Goal: Information Seeking & Learning: Learn about a topic

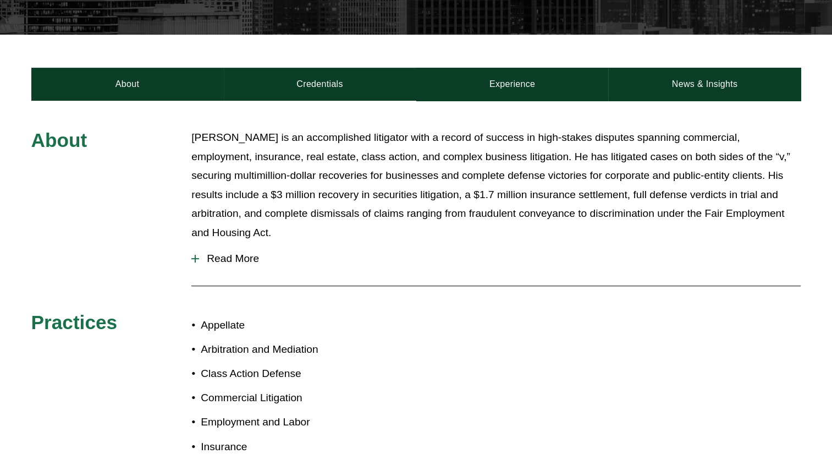
scroll to position [330, 0]
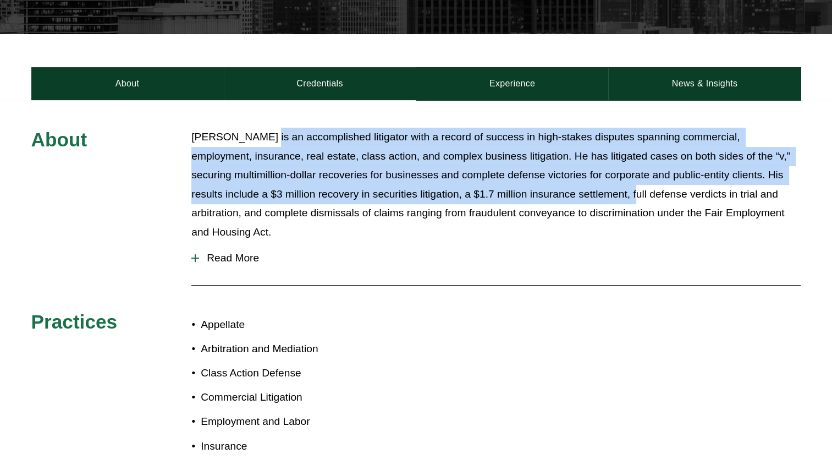
drag, startPoint x: 379, startPoint y: 146, endPoint x: 583, endPoint y: 187, distance: 208.2
click at [583, 187] on div "About [PERSON_NAME] is an accomplished litigator with a record of success in hi…" at bounding box center [416, 326] width 832 height 452
click at [583, 187] on p "[PERSON_NAME] is an accomplished litigator with a record of success in high-sta…" at bounding box center [496, 185] width 610 height 114
click at [314, 131] on p "Noel is an accomplished litigator with a record of success in high-stakes dispu…" at bounding box center [496, 185] width 610 height 114
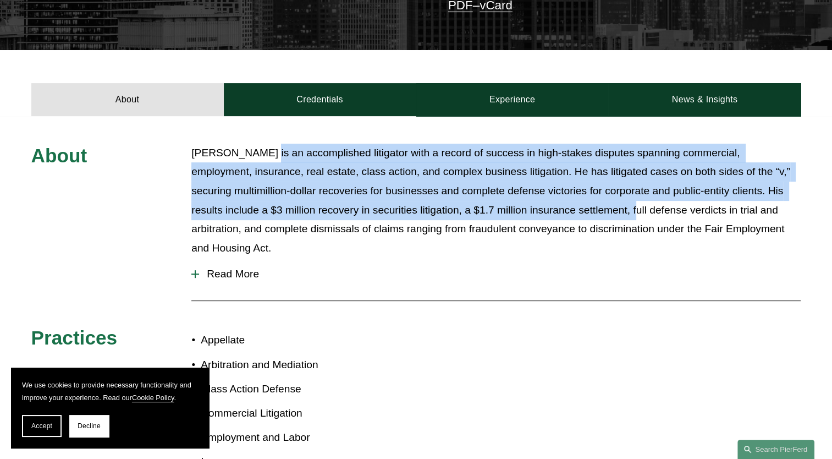
click at [489, 162] on p "Noel is an accomplished litigator with a record of success in high-stakes dispu…" at bounding box center [496, 201] width 610 height 114
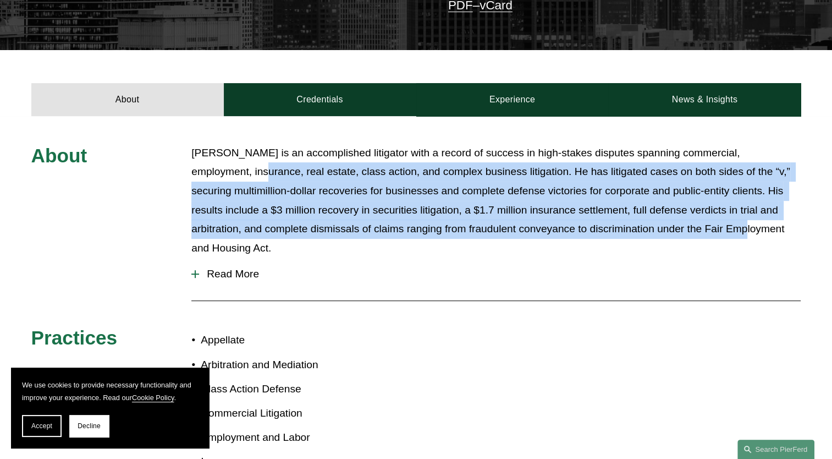
drag, startPoint x: 194, startPoint y: 161, endPoint x: 721, endPoint y: 226, distance: 531.1
click at [721, 226] on p "Noel is an accomplished litigator with a record of success in high-stakes dispu…" at bounding box center [496, 201] width 610 height 114
click at [579, 201] on p "Noel is an accomplished litigator with a record of success in high-stakes dispu…" at bounding box center [496, 201] width 610 height 114
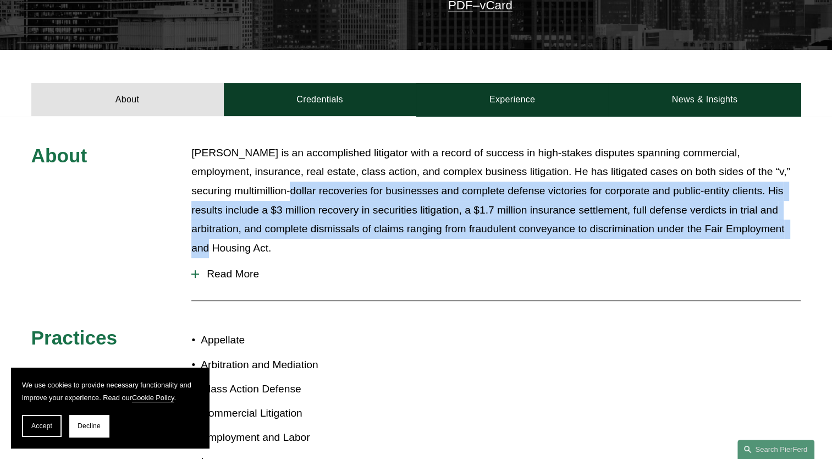
drag, startPoint x: 235, startPoint y: 187, endPoint x: 779, endPoint y: 235, distance: 545.7
click at [779, 235] on div "Noel is an accomplished litigator with a record of success in high-stakes dispu…" at bounding box center [496, 202] width 610 height 116
drag, startPoint x: 779, startPoint y: 235, endPoint x: 713, endPoint y: 206, distance: 71.7
click at [714, 206] on p "Noel is an accomplished litigator with a record of success in high-stakes dispu…" at bounding box center [496, 201] width 610 height 114
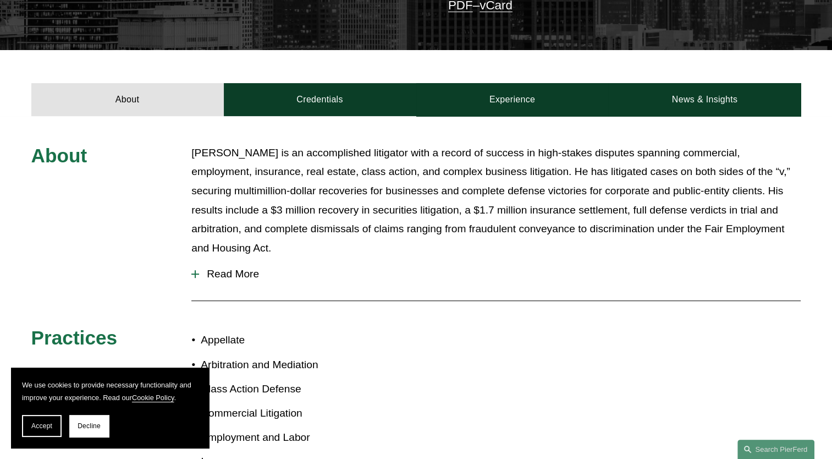
click at [151, 195] on div "About Noel is an accomplished litigator with a record of success in high-stakes…" at bounding box center [416, 342] width 832 height 397
drag, startPoint x: 328, startPoint y: 202, endPoint x: 344, endPoint y: 204, distance: 16.0
click at [344, 204] on p "Noel is an accomplished litigator with a record of success in high-stakes dispu…" at bounding box center [496, 201] width 610 height 114
click at [344, 203] on p "Noel is an accomplished litigator with a record of success in high-stakes dispu…" at bounding box center [496, 201] width 610 height 114
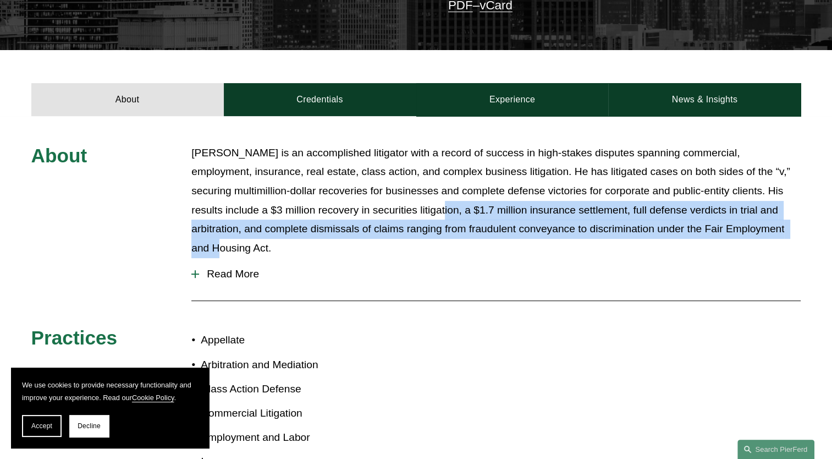
drag, startPoint x: 461, startPoint y: 224, endPoint x: 786, endPoint y: 229, distance: 325.2
click at [786, 229] on div "Noel is an accomplished litigator with a record of success in high-stakes dispu…" at bounding box center [496, 202] width 610 height 116
click at [337, 233] on div "Noel is an accomplished litigator with a record of success in high-stakes dispu…" at bounding box center [496, 202] width 610 height 116
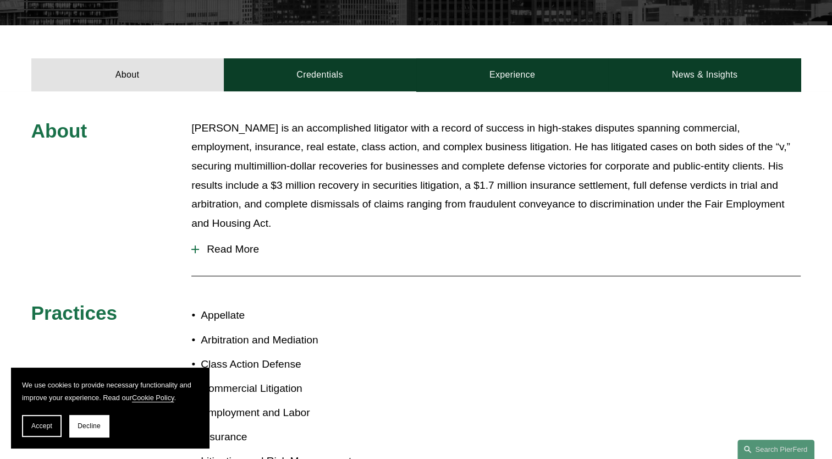
scroll to position [336, 0]
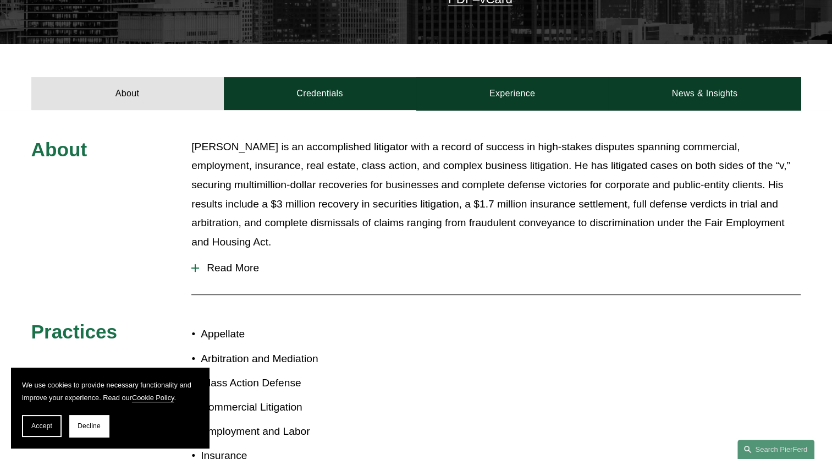
click at [207, 262] on span "Read More" at bounding box center [500, 268] width 602 height 12
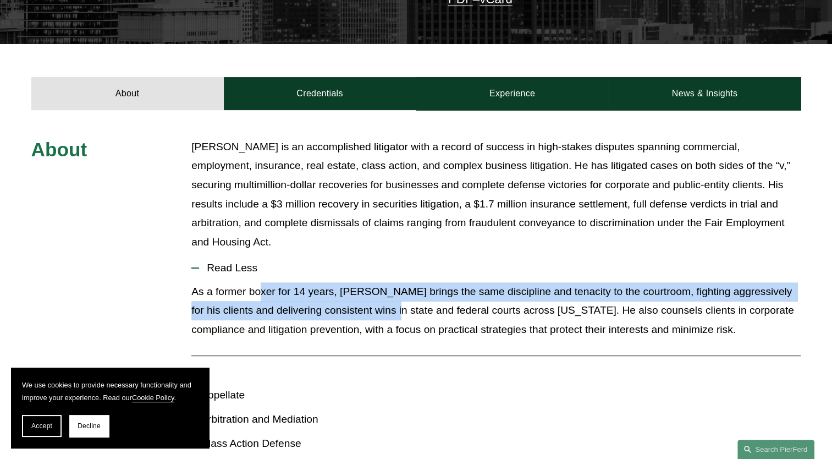
drag, startPoint x: 260, startPoint y: 276, endPoint x: 379, endPoint y: 296, distance: 120.5
click at [379, 296] on p "As a former boxer for 14 years, Noel brings the same discipline and tenacity to…" at bounding box center [496, 310] width 610 height 57
click at [377, 294] on p "As a former boxer for 14 years, Noel brings the same discipline and tenacity to…" at bounding box center [496, 310] width 610 height 57
click at [355, 287] on p "As a former boxer for 14 years, Noel brings the same discipline and tenacity to…" at bounding box center [496, 310] width 610 height 57
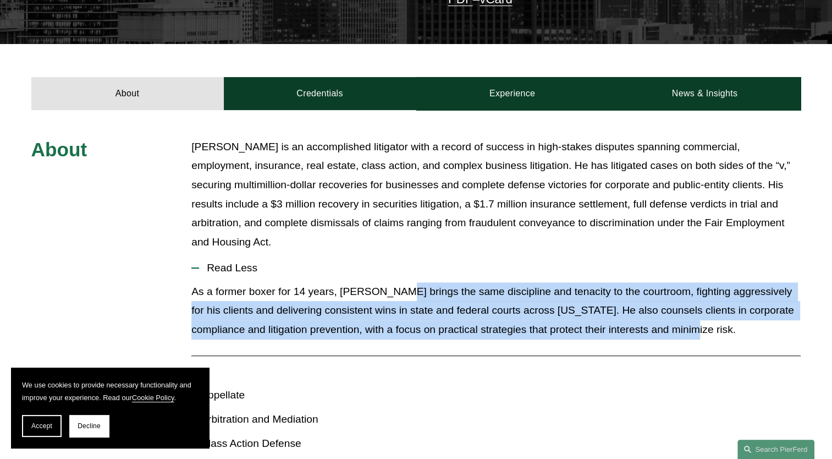
drag, startPoint x: 394, startPoint y: 279, endPoint x: 691, endPoint y: 335, distance: 301.8
click at [691, 335] on div "As a former boxer for 14 years, Noel brings the same discipline and tenacity to…" at bounding box center [496, 314] width 610 height 65
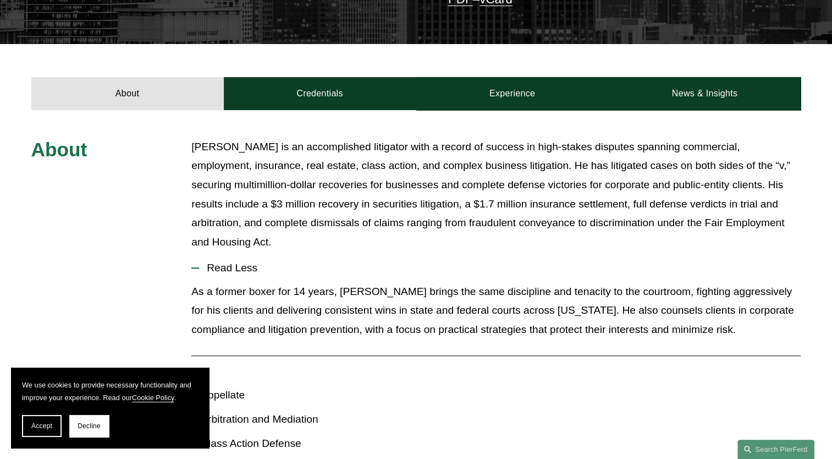
click at [379, 282] on p "As a former boxer for 14 years, Noel brings the same discipline and tenacity to…" at bounding box center [496, 310] width 610 height 57
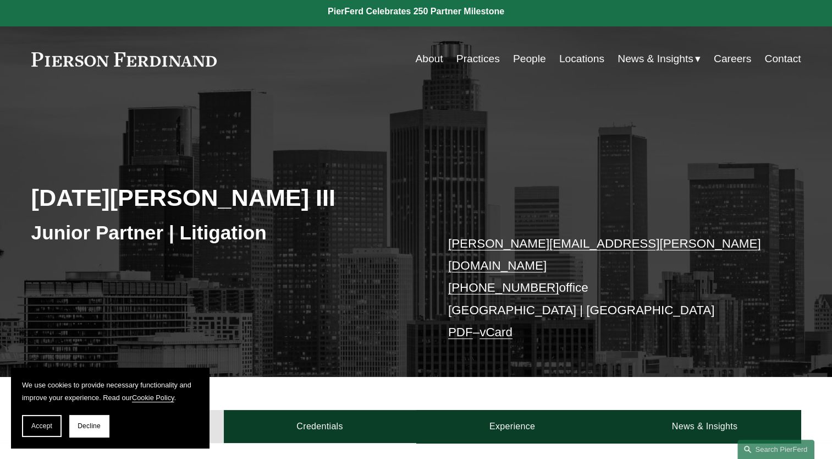
scroll to position [0, 0]
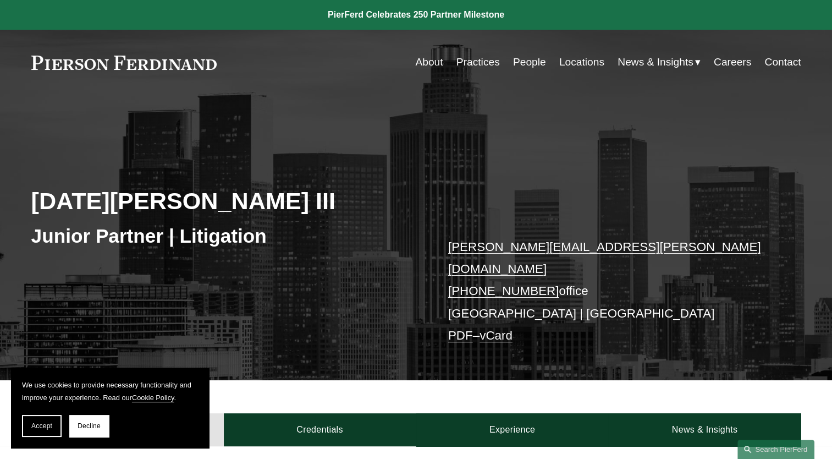
click at [423, 14] on link at bounding box center [416, 15] width 832 height 30
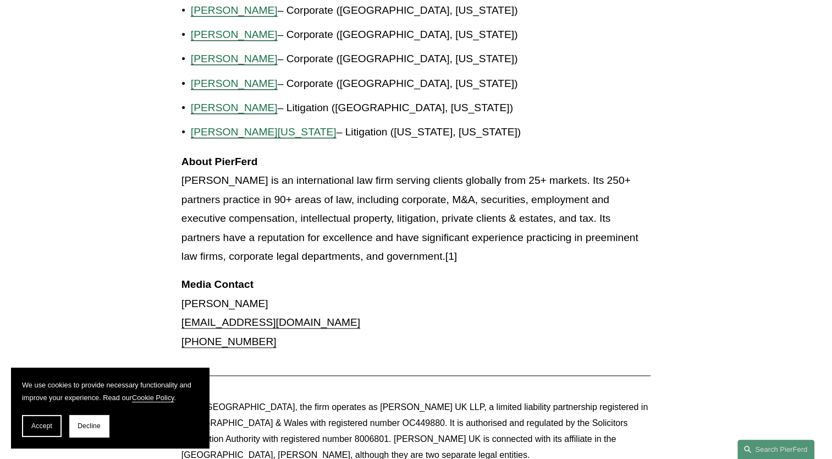
scroll to position [1155, 0]
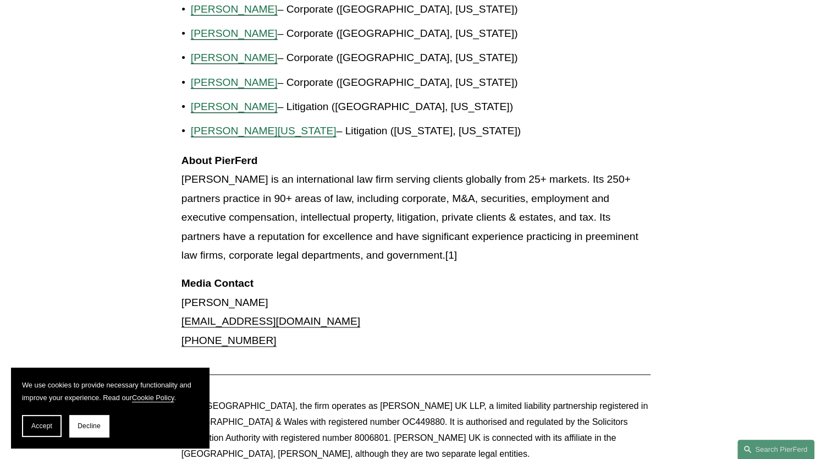
drag, startPoint x: 333, startPoint y: 160, endPoint x: 513, endPoint y: 219, distance: 188.9
click at [513, 219] on p "About PierFerd [PERSON_NAME] LLP is an international law firm serving clients g…" at bounding box center [416, 208] width 469 height 114
click at [508, 218] on p "About PierFerd [PERSON_NAME] LLP is an international law firm serving clients g…" at bounding box center [416, 208] width 469 height 114
click at [398, 173] on p "About PierFerd [PERSON_NAME] LLP is an international law firm serving clients g…" at bounding box center [416, 208] width 469 height 114
click at [409, 178] on p "About PierFerd [PERSON_NAME] LLP is an international law firm serving clients g…" at bounding box center [416, 208] width 469 height 114
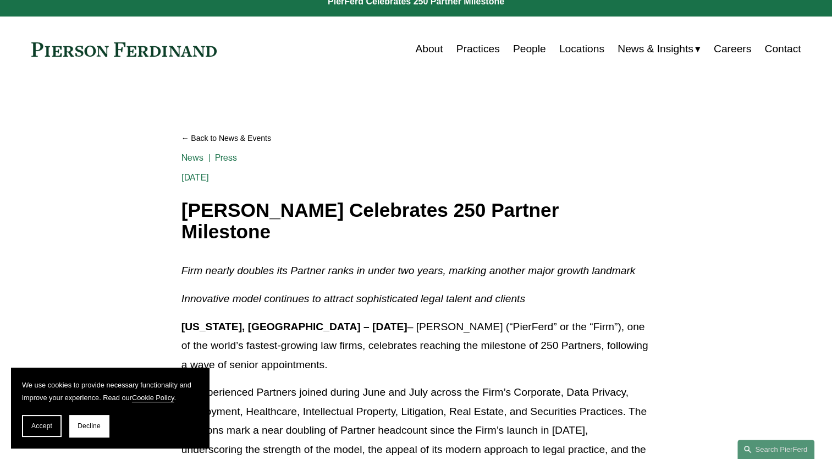
scroll to position [0, 0]
